Goal: Obtain resource: Download file/media

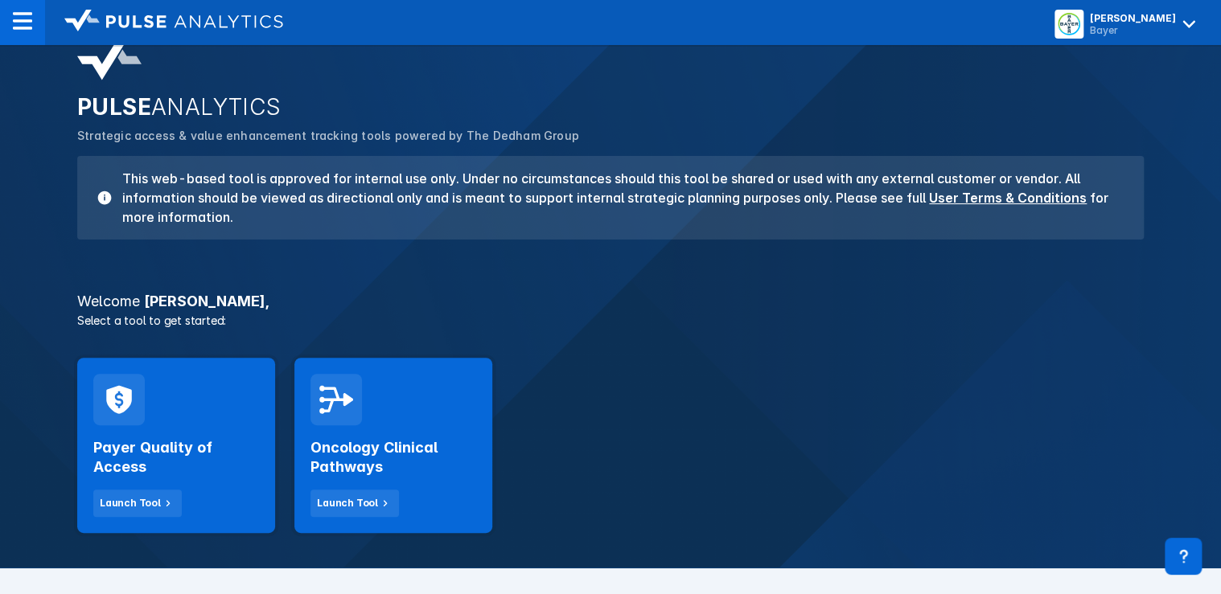
scroll to position [64, 0]
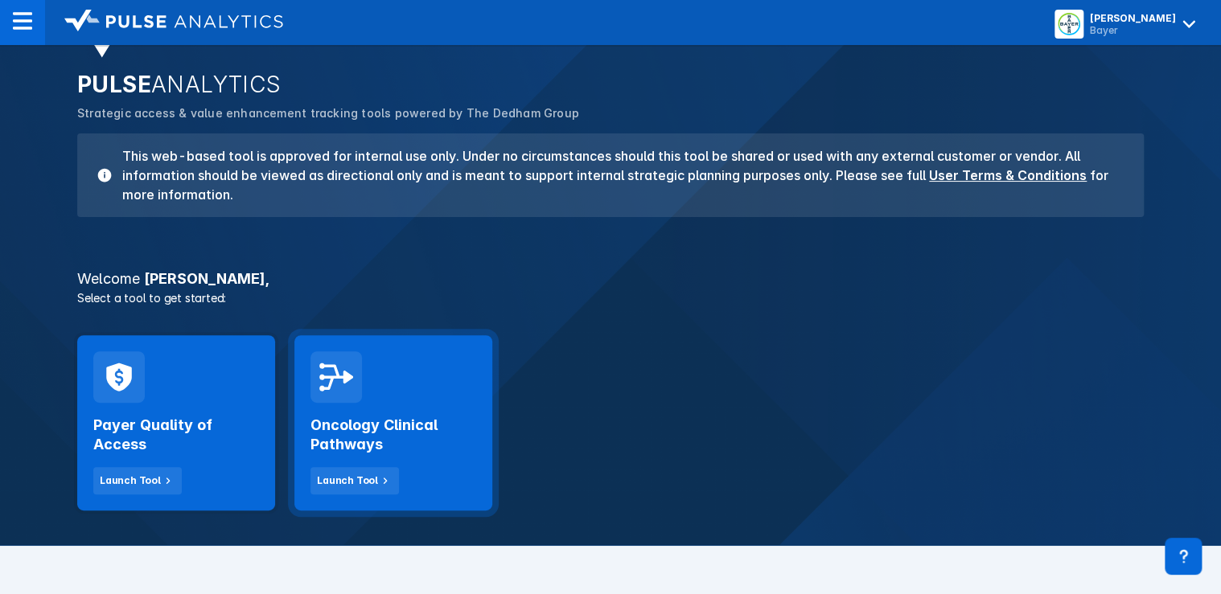
click at [387, 403] on div "Oncology Clinical Pathways Launch Tool" at bounding box center [394, 449] width 166 height 92
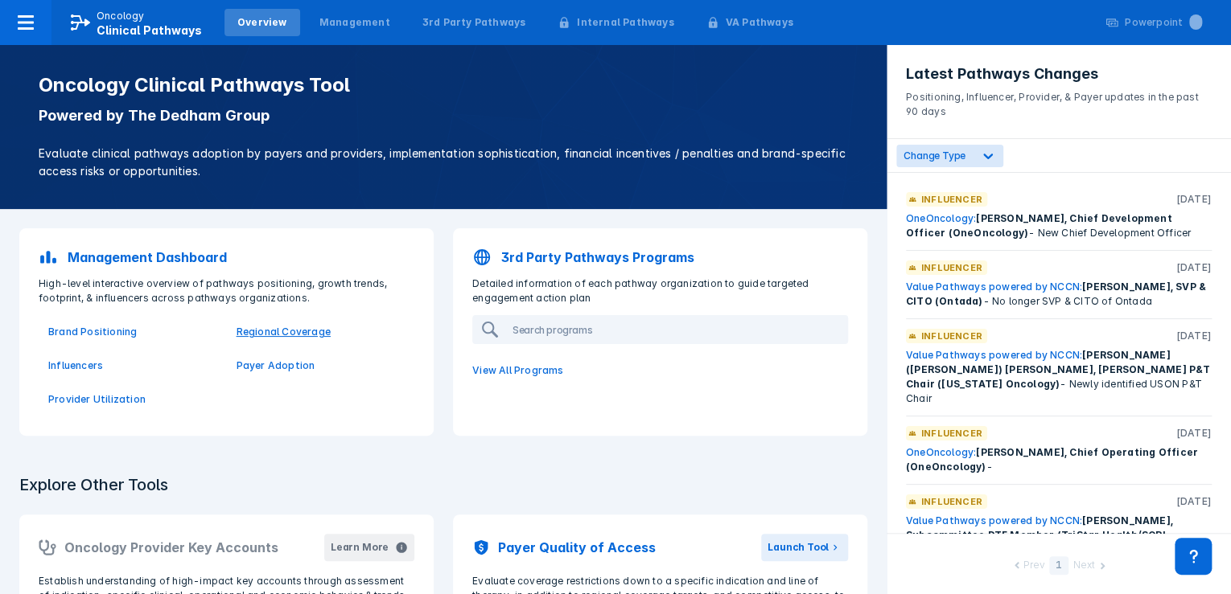
click at [291, 331] on p "Regional Coverage" at bounding box center [321, 332] width 169 height 14
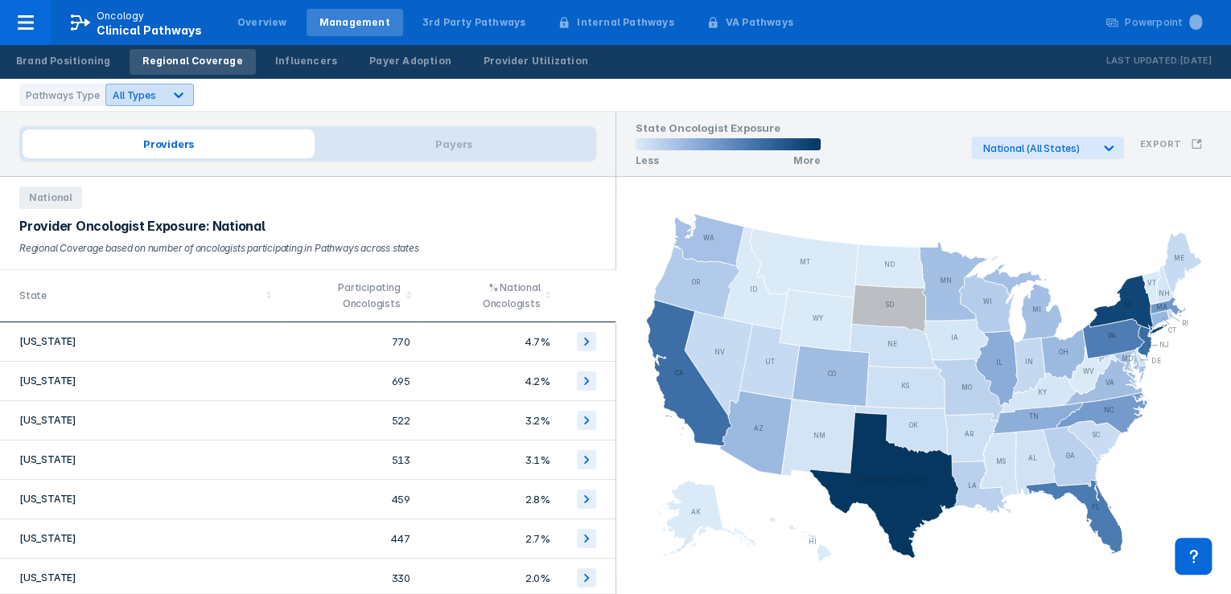
click at [177, 97] on icon at bounding box center [179, 95] width 16 height 16
click at [174, 196] on label "Provider-Focused" at bounding box center [172, 196] width 89 height 14
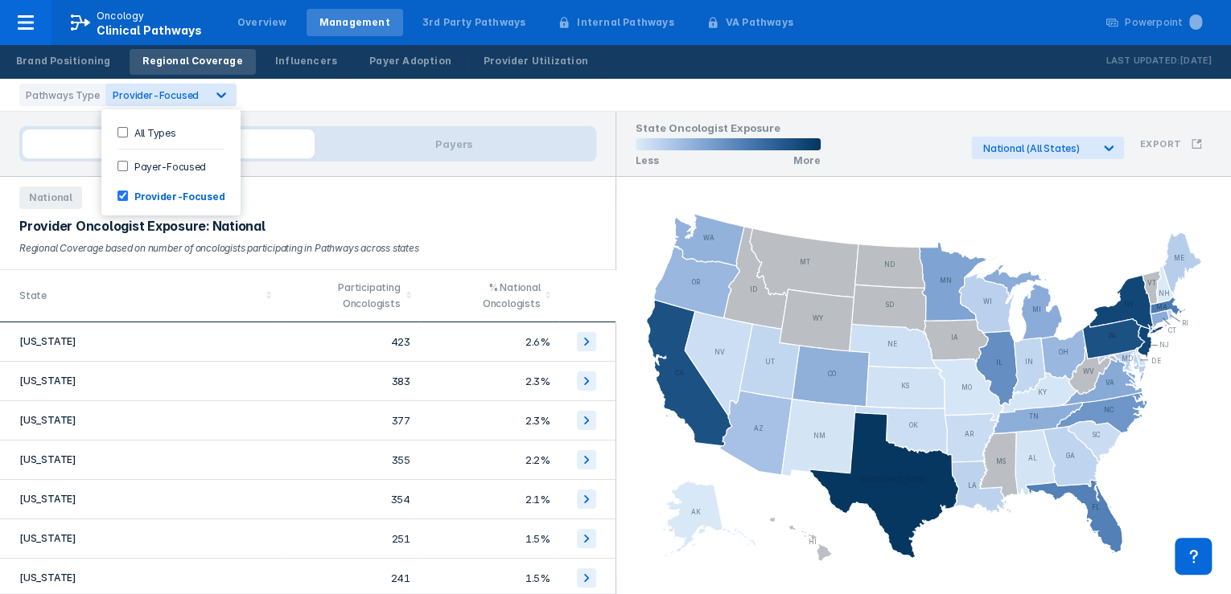
click at [448, 97] on div "Pathways Type option Provider-Focused, selected. 3 results available. Use Up an…" at bounding box center [615, 95] width 1231 height 33
click at [64, 97] on div "Pathways Type" at bounding box center [62, 95] width 86 height 23
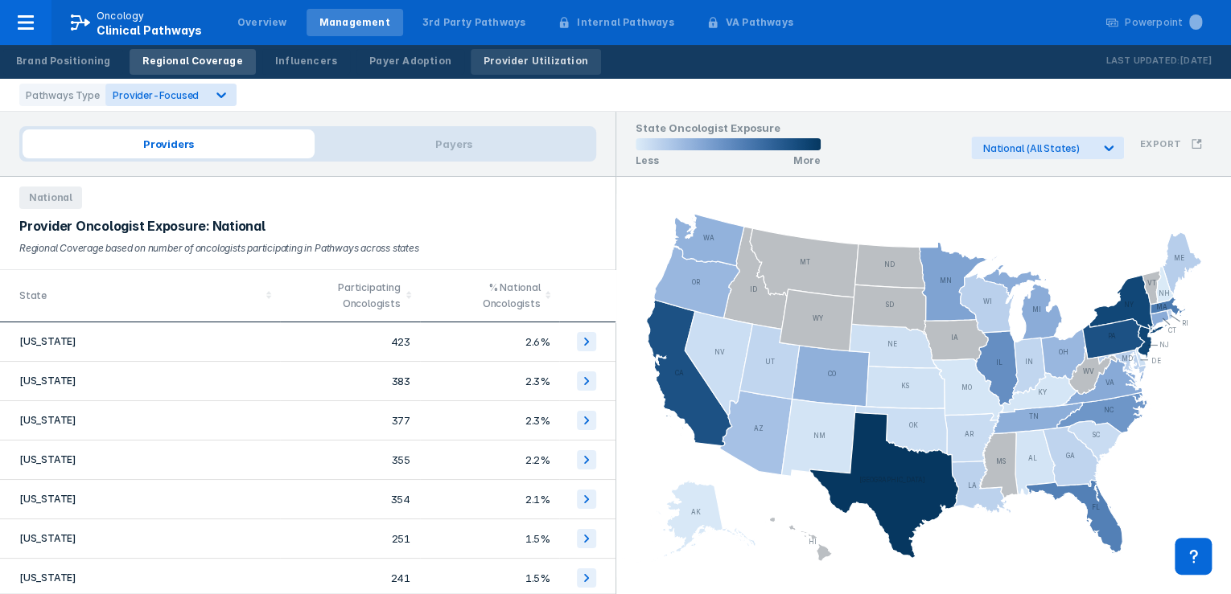
click at [483, 62] on div "Provider Utilization" at bounding box center [535, 61] width 105 height 14
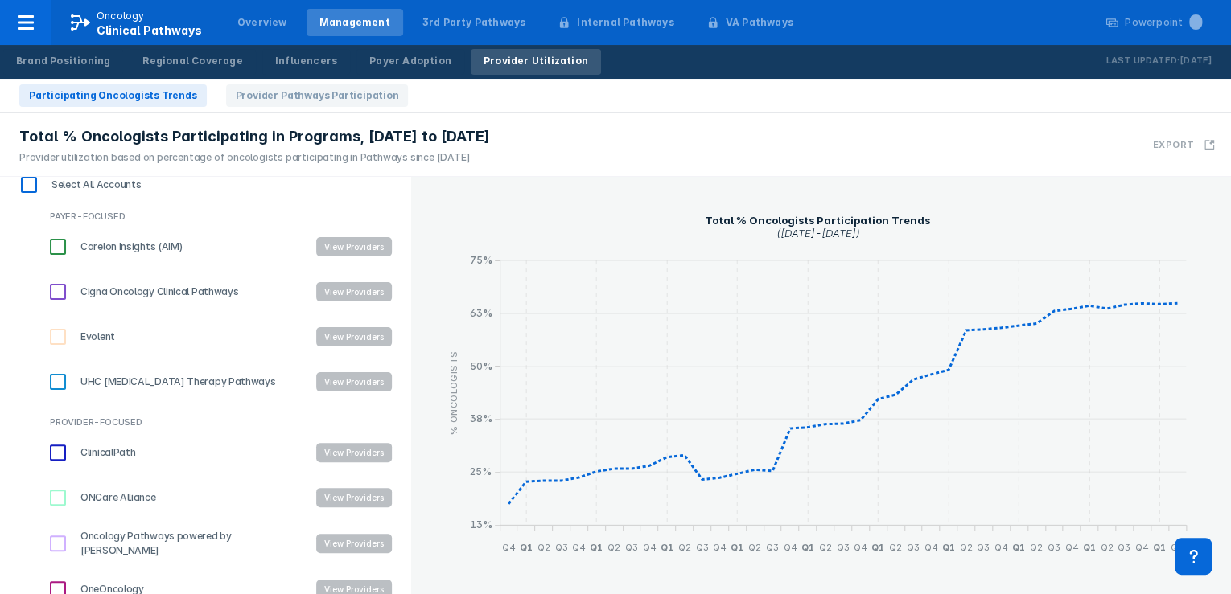
scroll to position [223, 0]
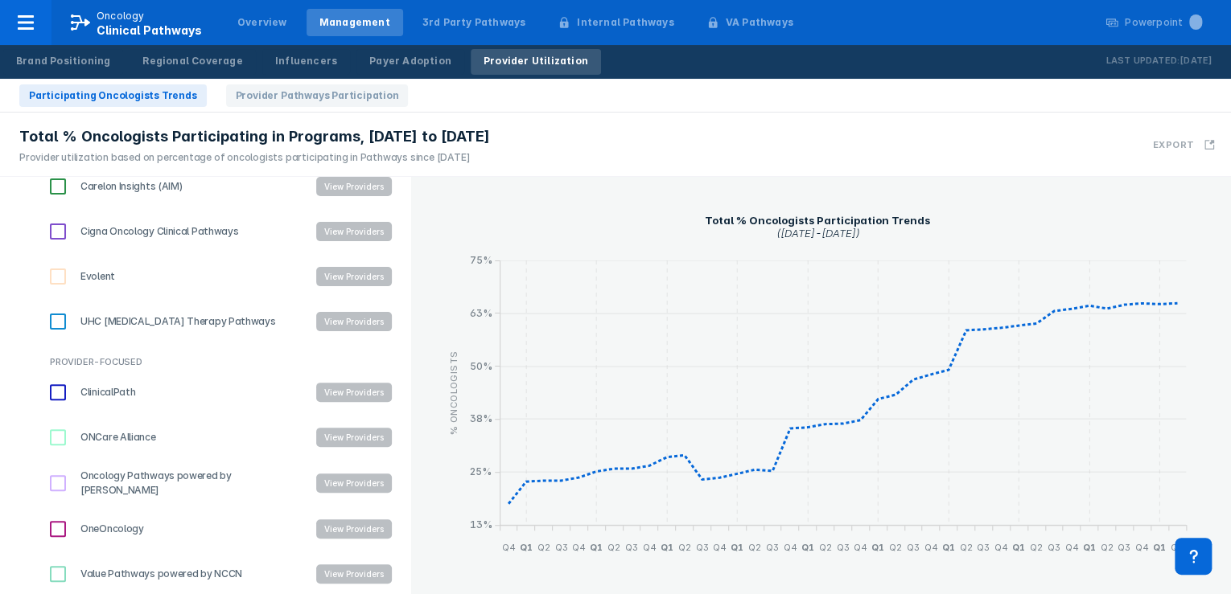
click at [58, 479] on input "Oncology Pathways powered by [PERSON_NAME]" at bounding box center [57, 483] width 27 height 27
click at [58, 484] on input "Oncology Pathways powered by [PERSON_NAME]" at bounding box center [57, 483] width 27 height 27
click at [60, 484] on input "Oncology Pathways powered by [PERSON_NAME]" at bounding box center [57, 483] width 27 height 27
checkbox input "true"
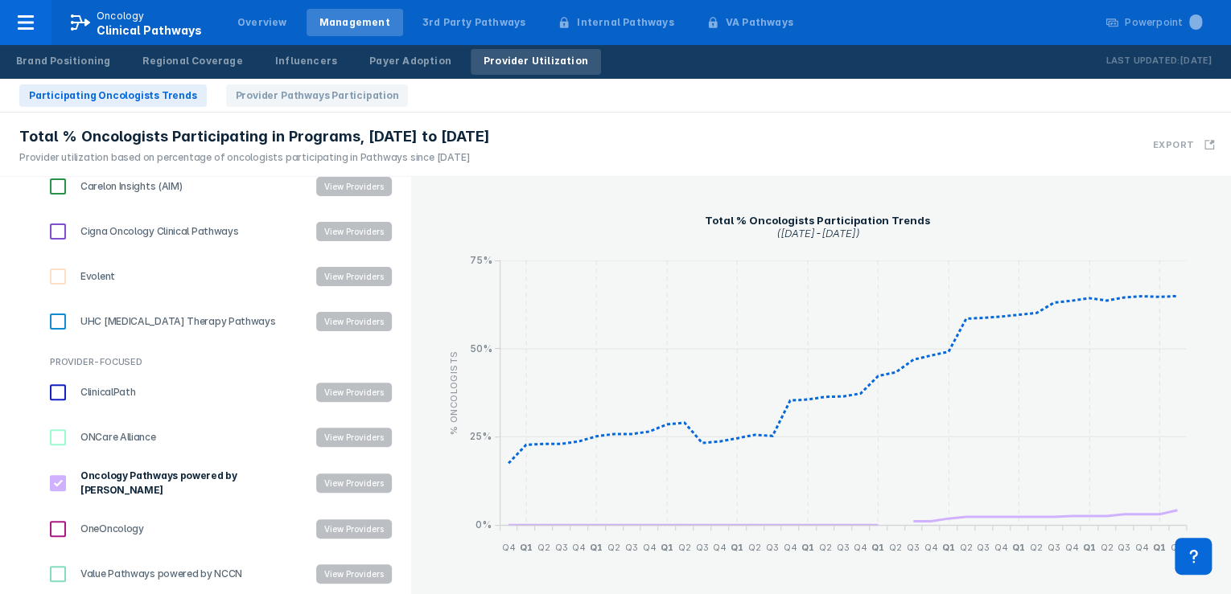
drag, startPoint x: 63, startPoint y: 526, endPoint x: 309, endPoint y: 489, distance: 248.9
click at [64, 526] on input "OneOncology" at bounding box center [57, 529] width 27 height 27
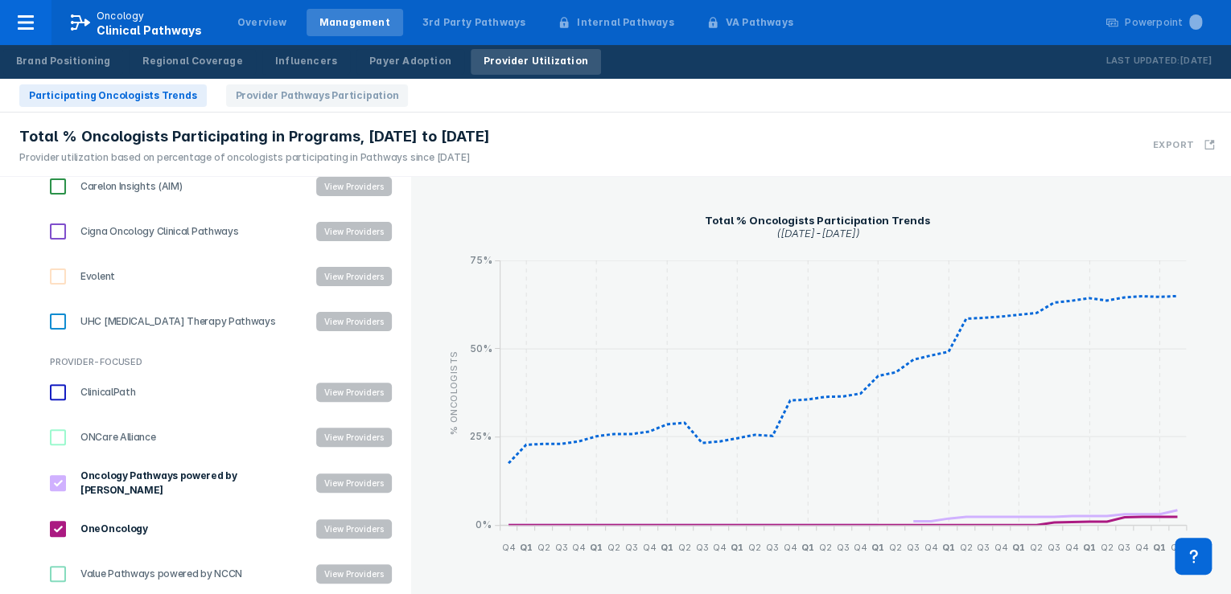
drag, startPoint x: 59, startPoint y: 524, endPoint x: 221, endPoint y: 524, distance: 162.5
click at [60, 524] on input "OneOncology" at bounding box center [57, 529] width 27 height 27
checkbox input "false"
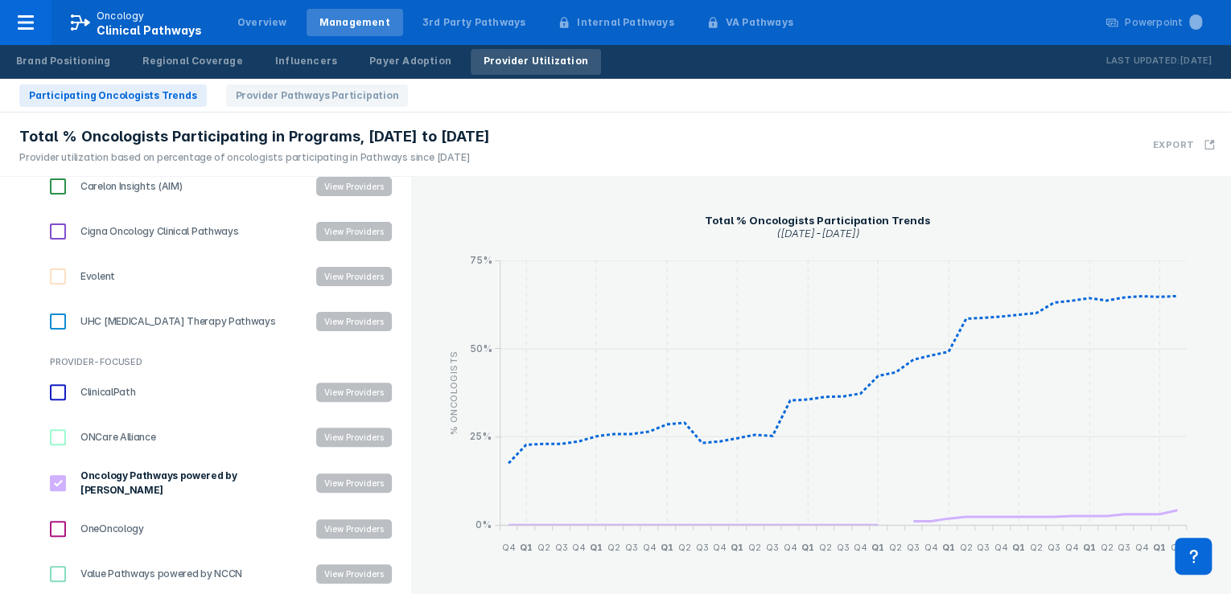
click at [341, 479] on button "View Providers" at bounding box center [354, 483] width 76 height 19
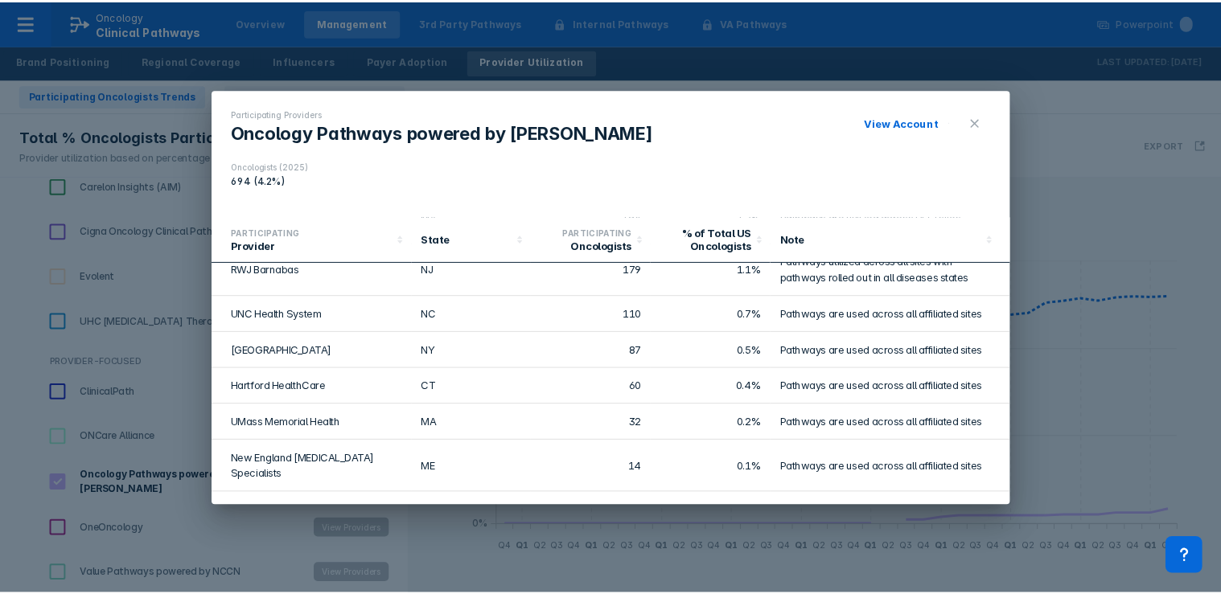
scroll to position [0, 0]
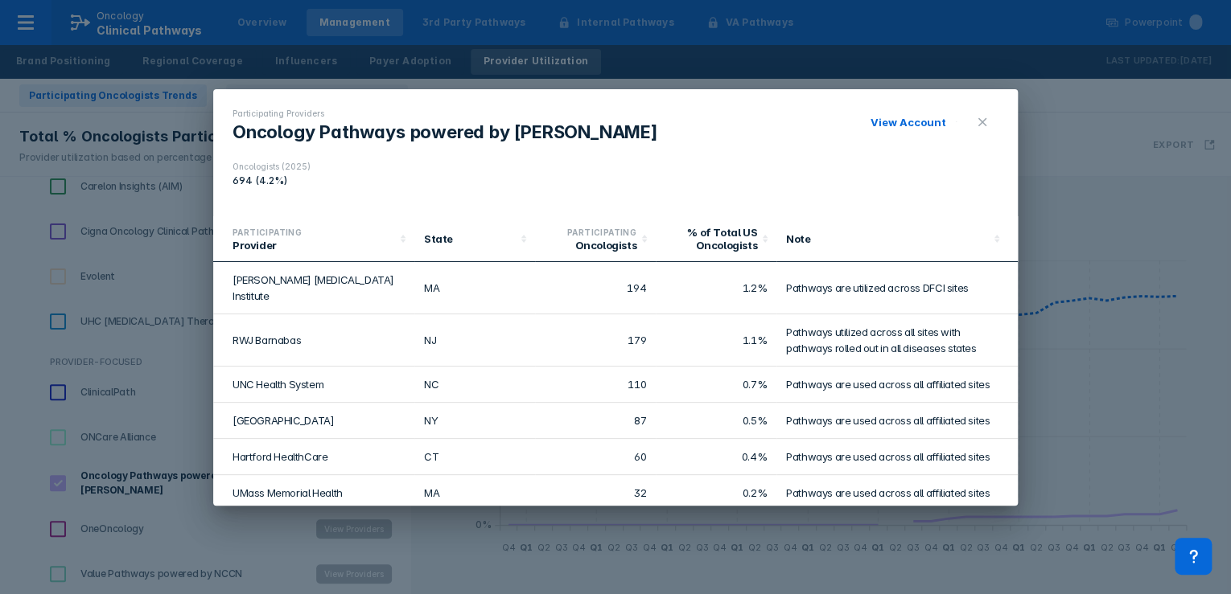
click at [909, 131] on div "View Account" at bounding box center [918, 122] width 96 height 20
click at [915, 121] on link "View Account" at bounding box center [908, 122] width 76 height 13
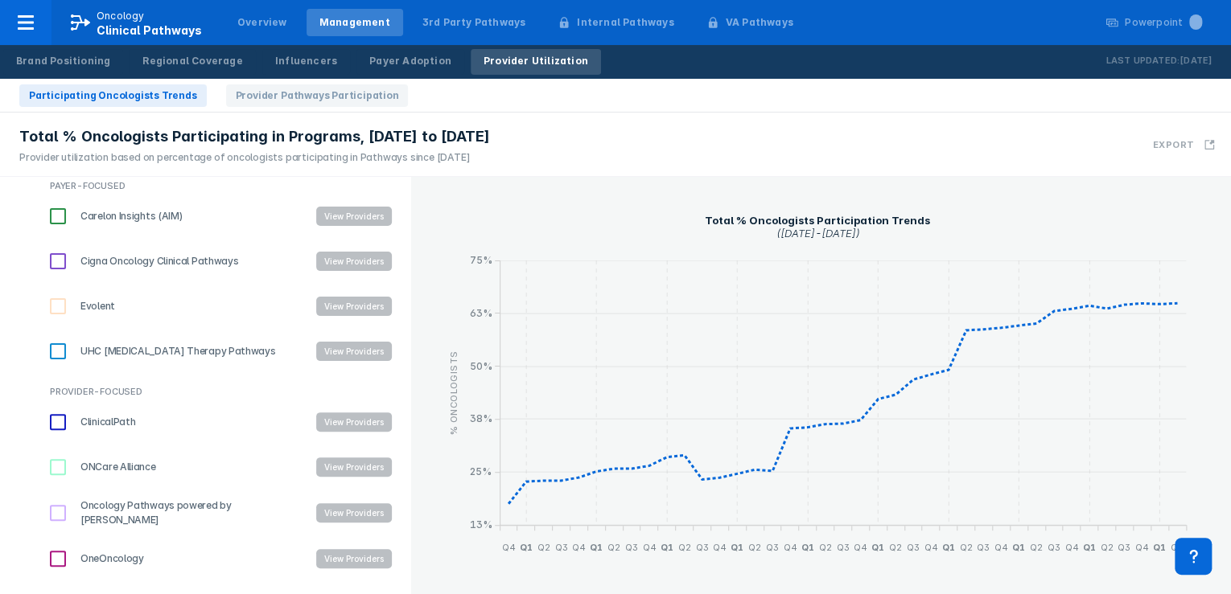
scroll to position [223, 0]
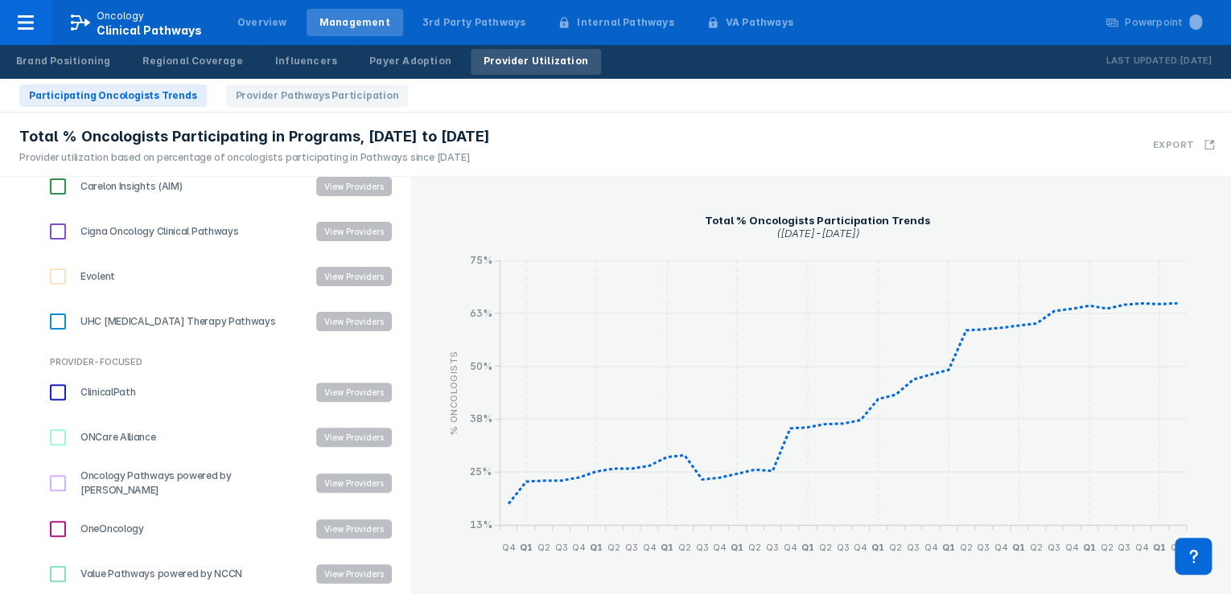
click at [53, 479] on input "Oncology Pathways powered by [PERSON_NAME]" at bounding box center [57, 483] width 27 height 27
checkbox input "true"
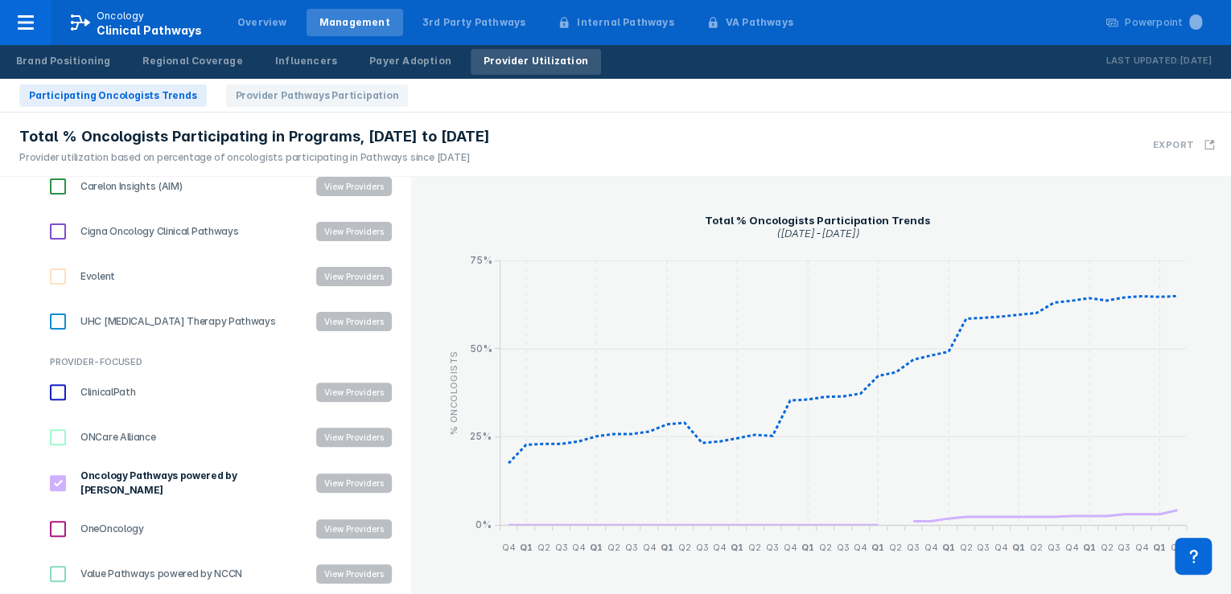
click at [339, 480] on button "View Providers" at bounding box center [354, 483] width 76 height 19
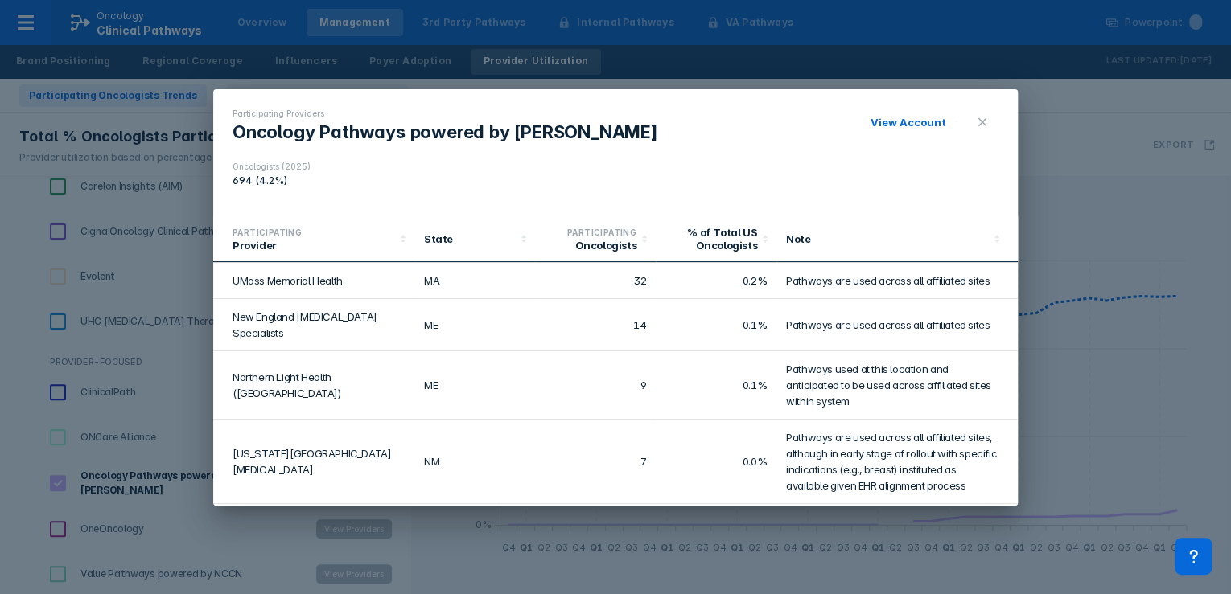
scroll to position [0, 0]
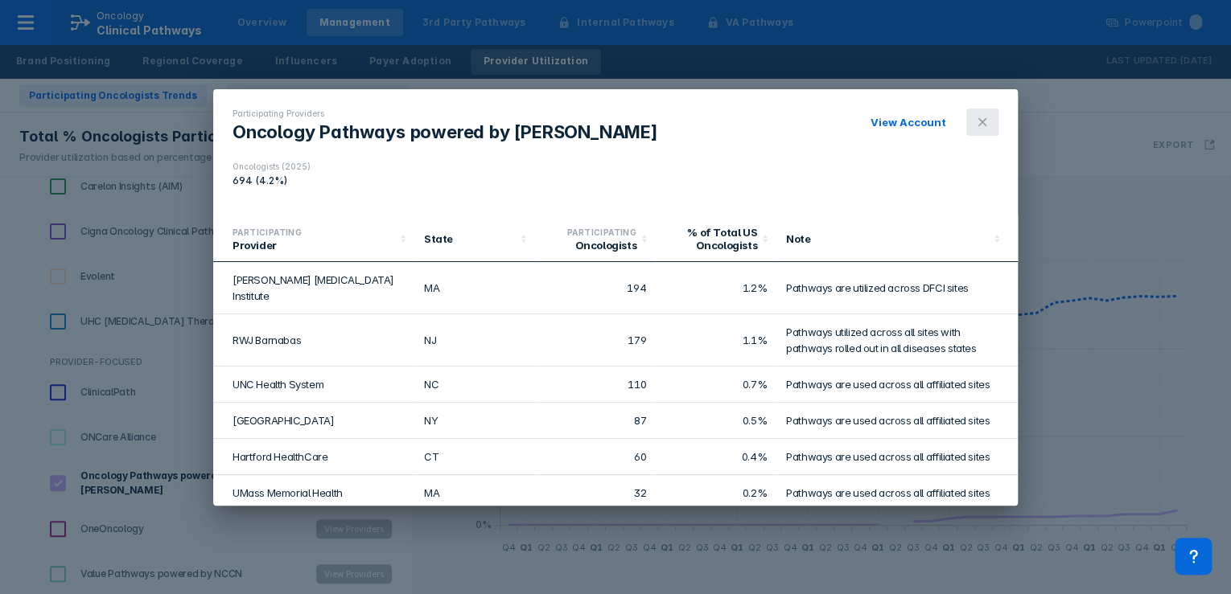
click at [978, 119] on icon at bounding box center [982, 122] width 13 height 13
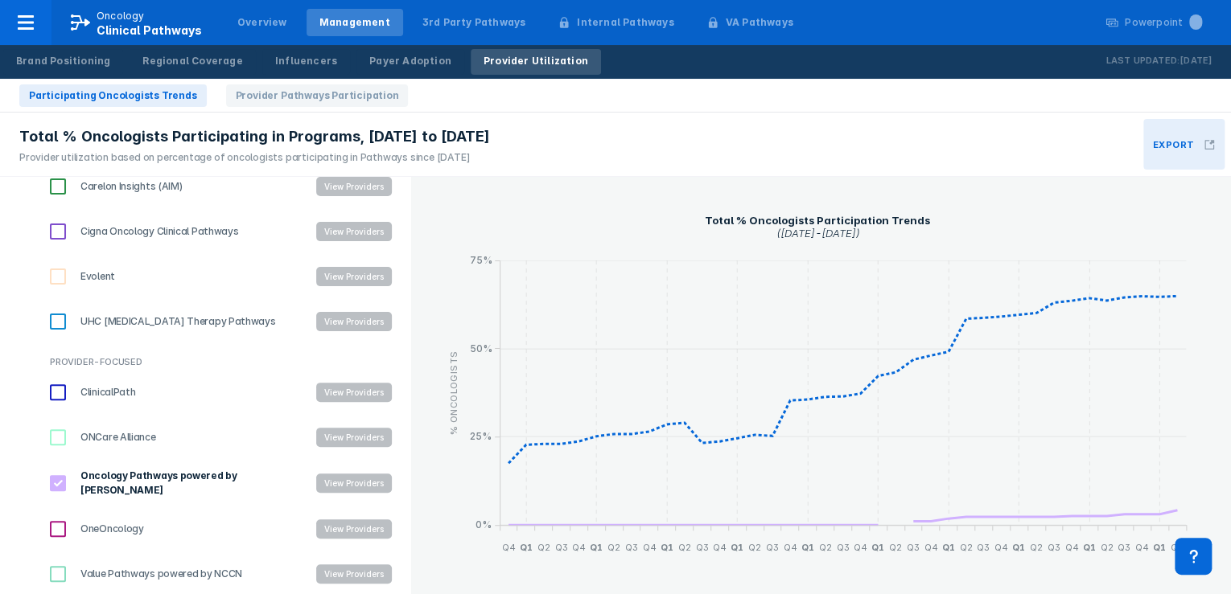
click at [1166, 142] on h3 "Export" at bounding box center [1173, 144] width 41 height 11
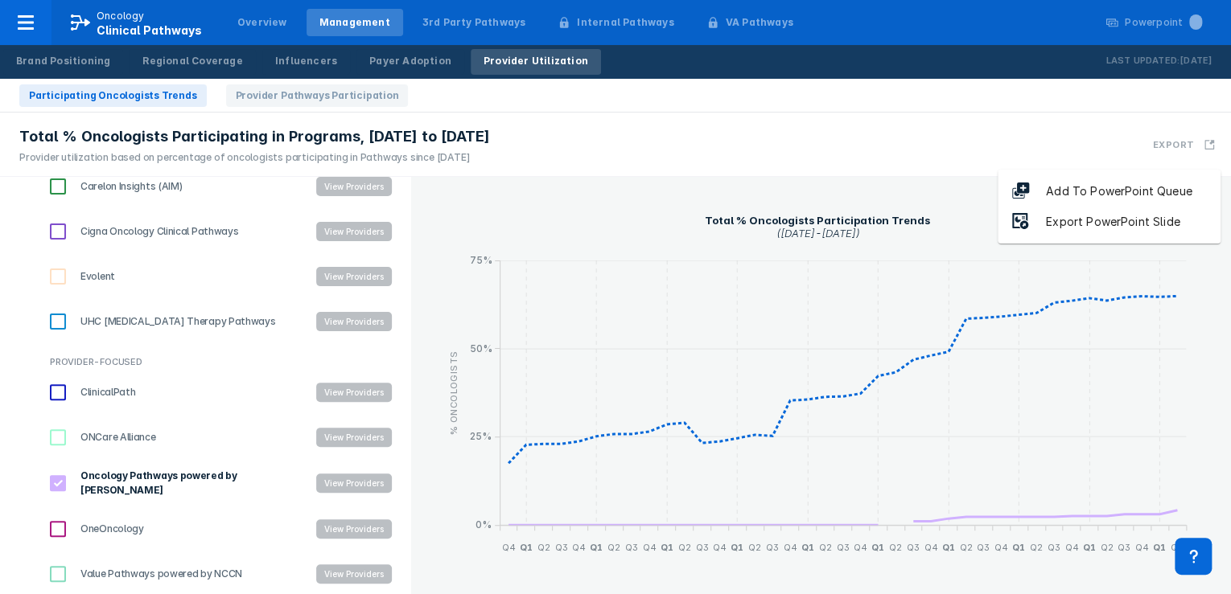
click at [1110, 223] on div "Export PowerPoint Slide" at bounding box center [1113, 222] width 166 height 19
click at [315, 93] on span "Provider Pathways Participation" at bounding box center [317, 95] width 183 height 23
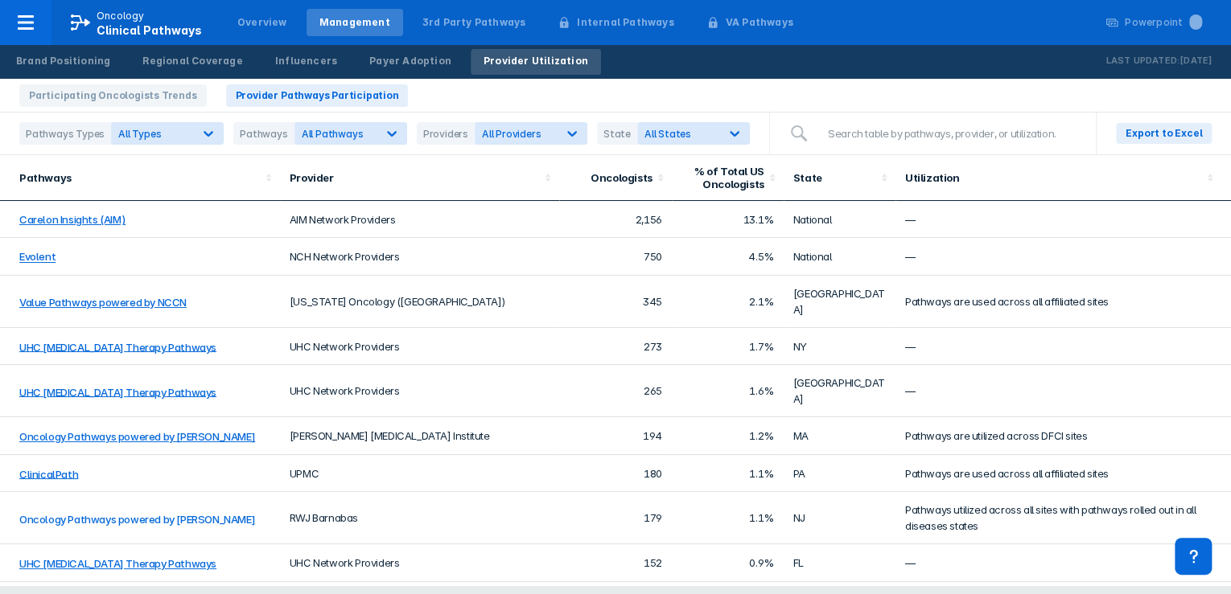
click at [146, 512] on link "Oncology Pathways powered by [PERSON_NAME]" at bounding box center [137, 518] width 236 height 13
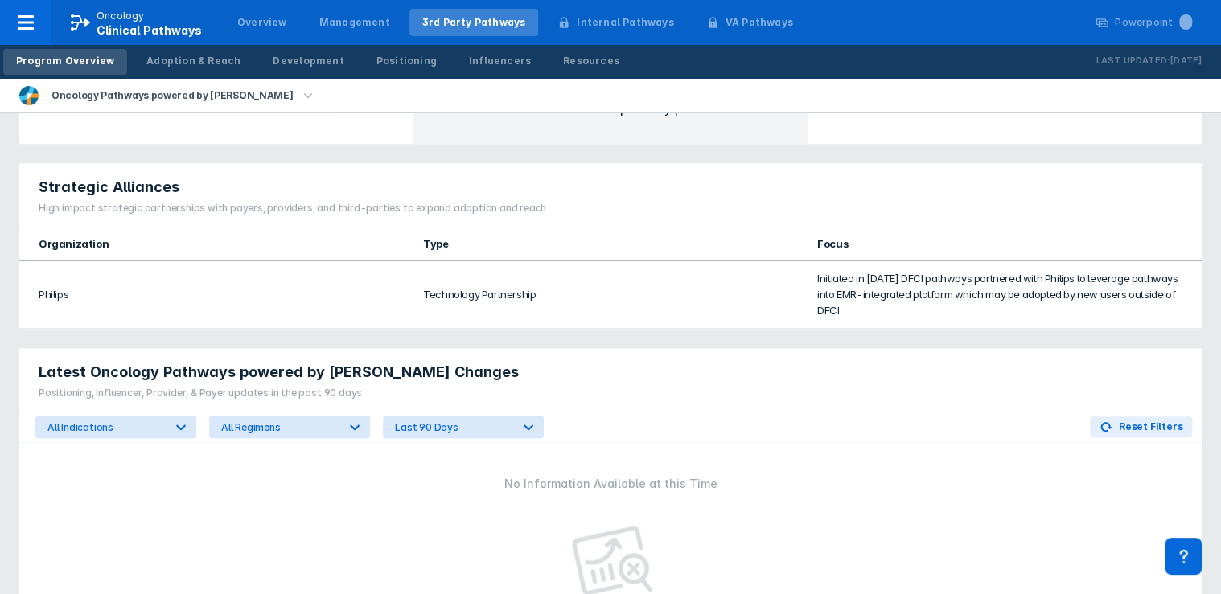
scroll to position [685, 0]
